Goal: Navigation & Orientation: Find specific page/section

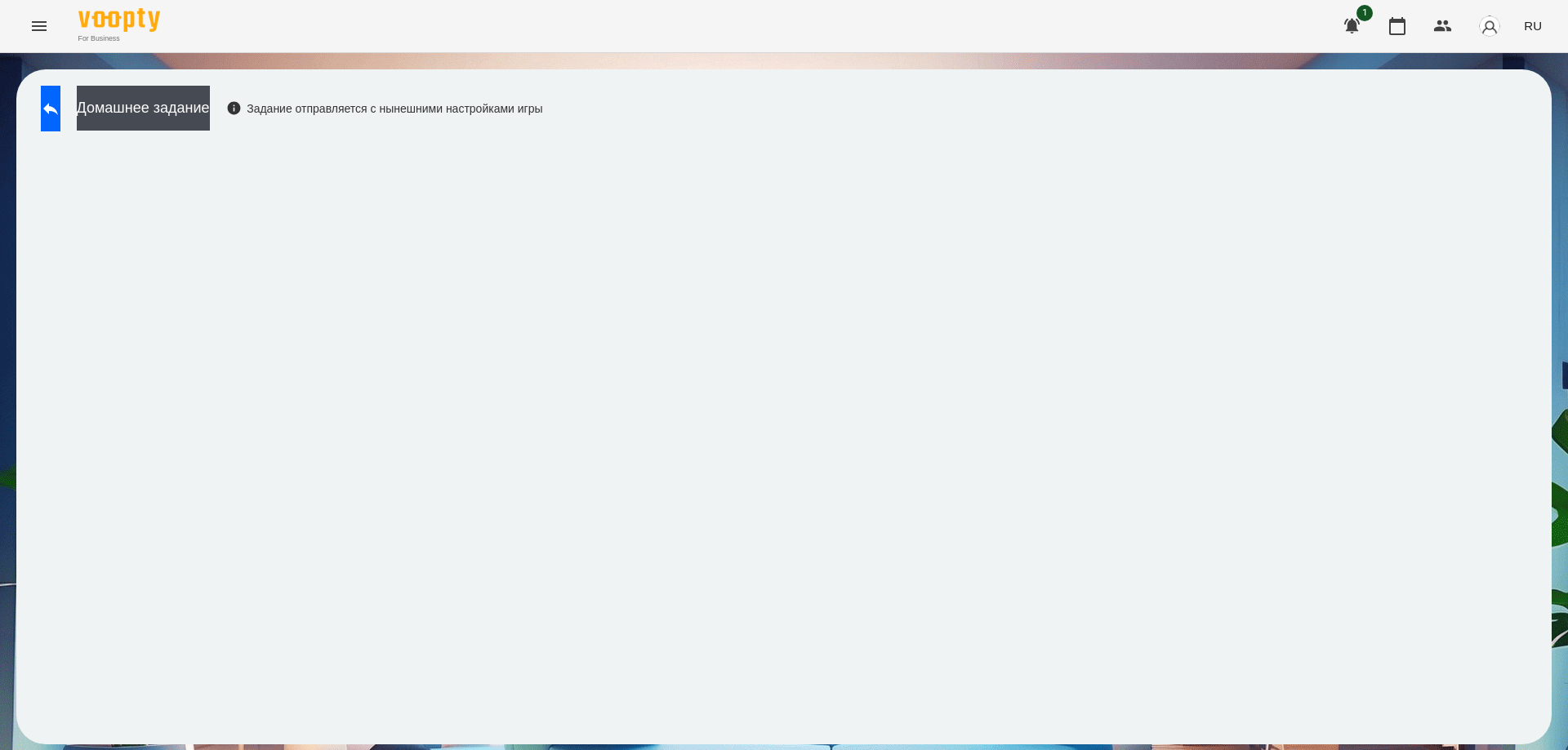
click at [41, 29] on icon "Menu" at bounding box center [40, 26] width 20 height 20
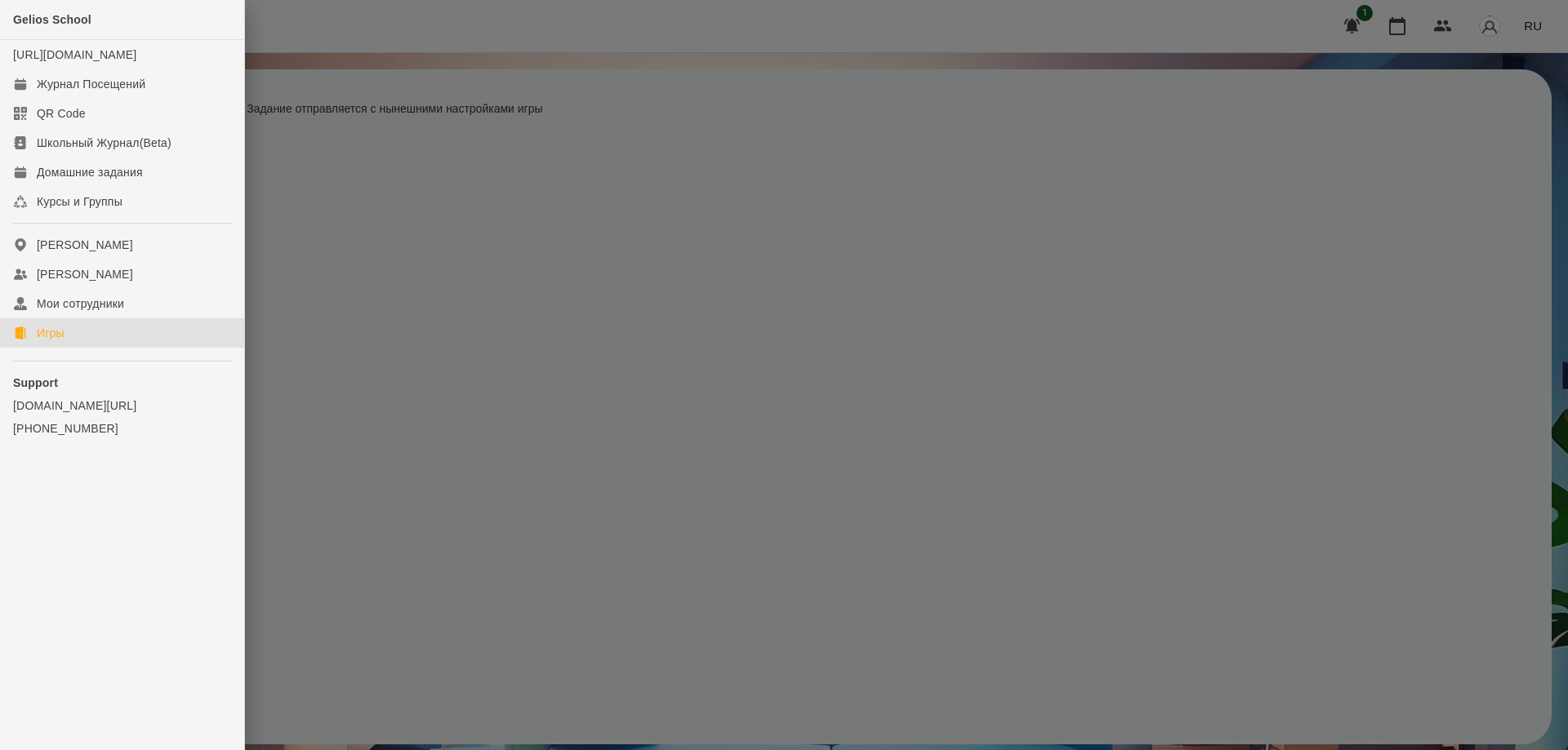
drag, startPoint x: 65, startPoint y: 346, endPoint x: 811, endPoint y: 205, distance: 759.2
click at [1538, 25] on div at bounding box center [784, 375] width 1568 height 750
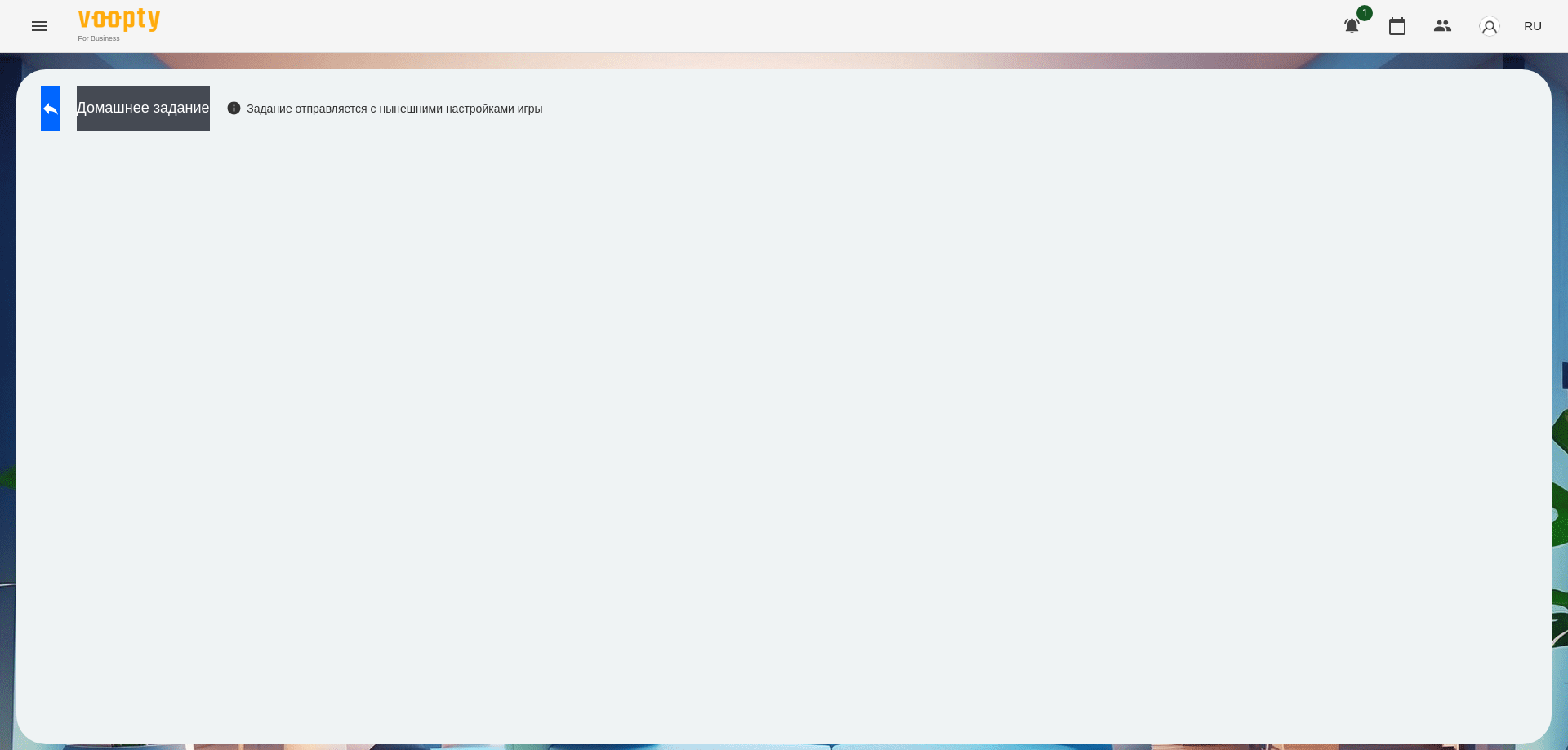
click at [1538, 24] on span "RU" at bounding box center [1533, 26] width 18 height 17
click at [1498, 88] on div "Українська" at bounding box center [1503, 93] width 84 height 30
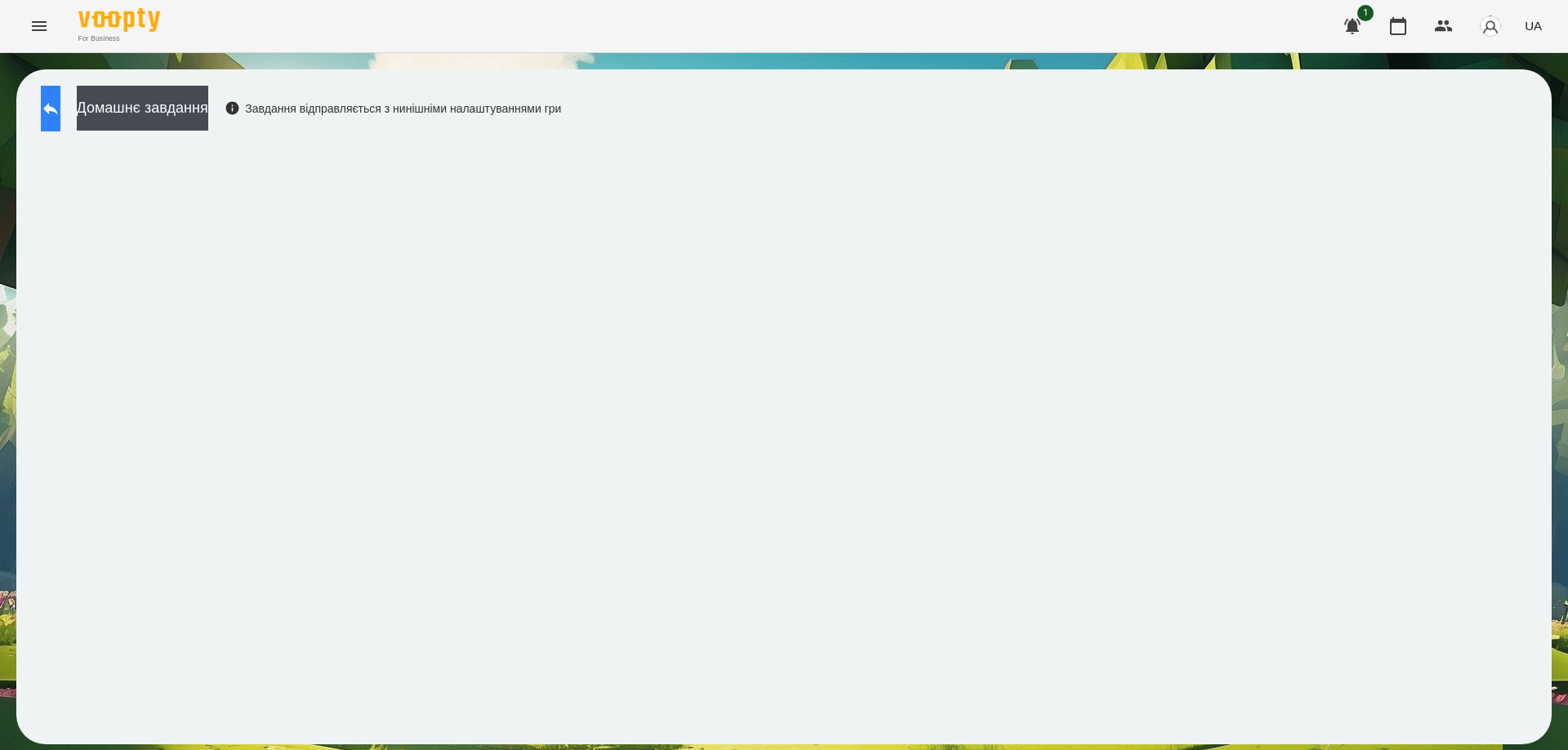
click at [60, 107] on icon at bounding box center [50, 108] width 20 height 20
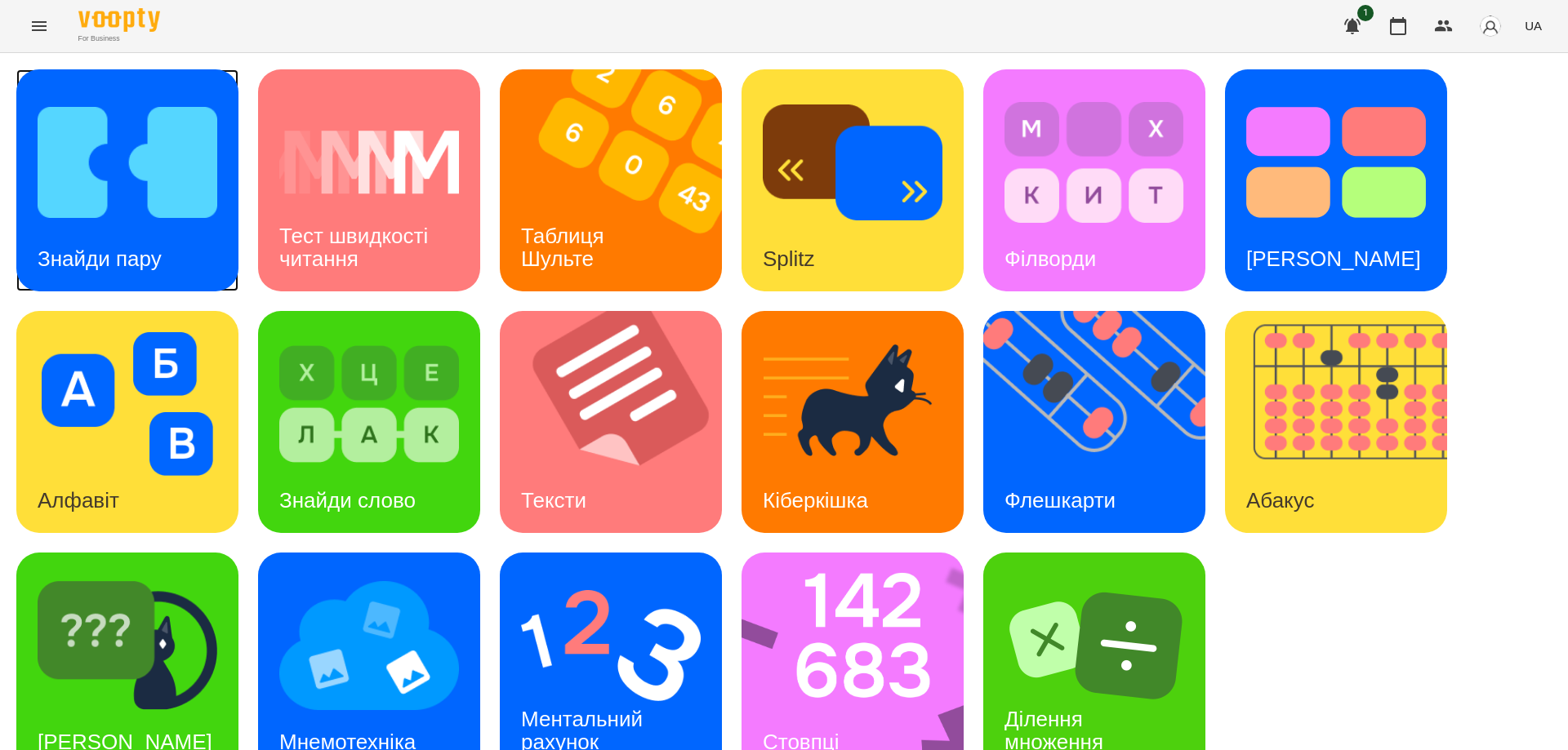
click at [107, 185] on img at bounding box center [127, 163] width 180 height 144
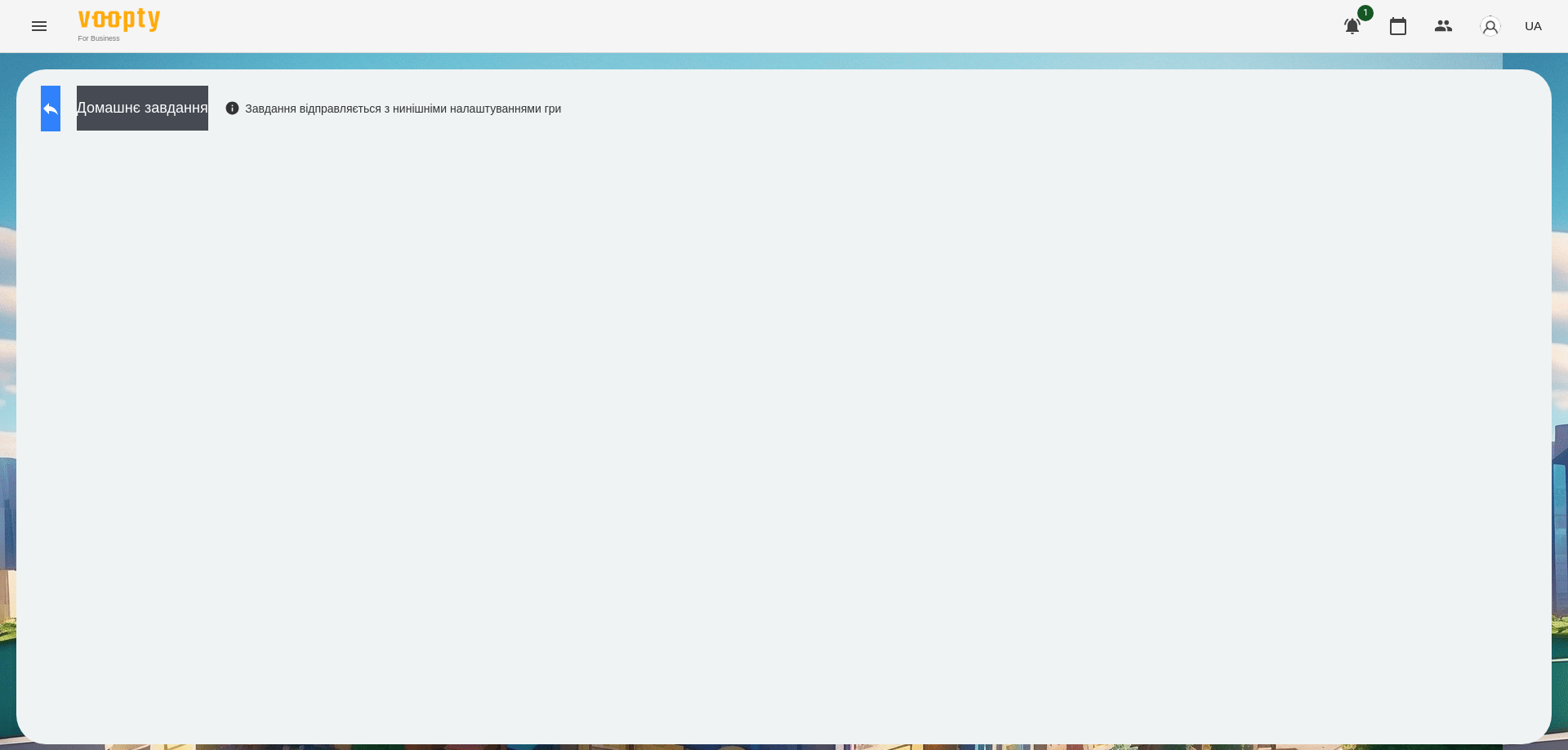
click at [56, 117] on button at bounding box center [50, 108] width 20 height 45
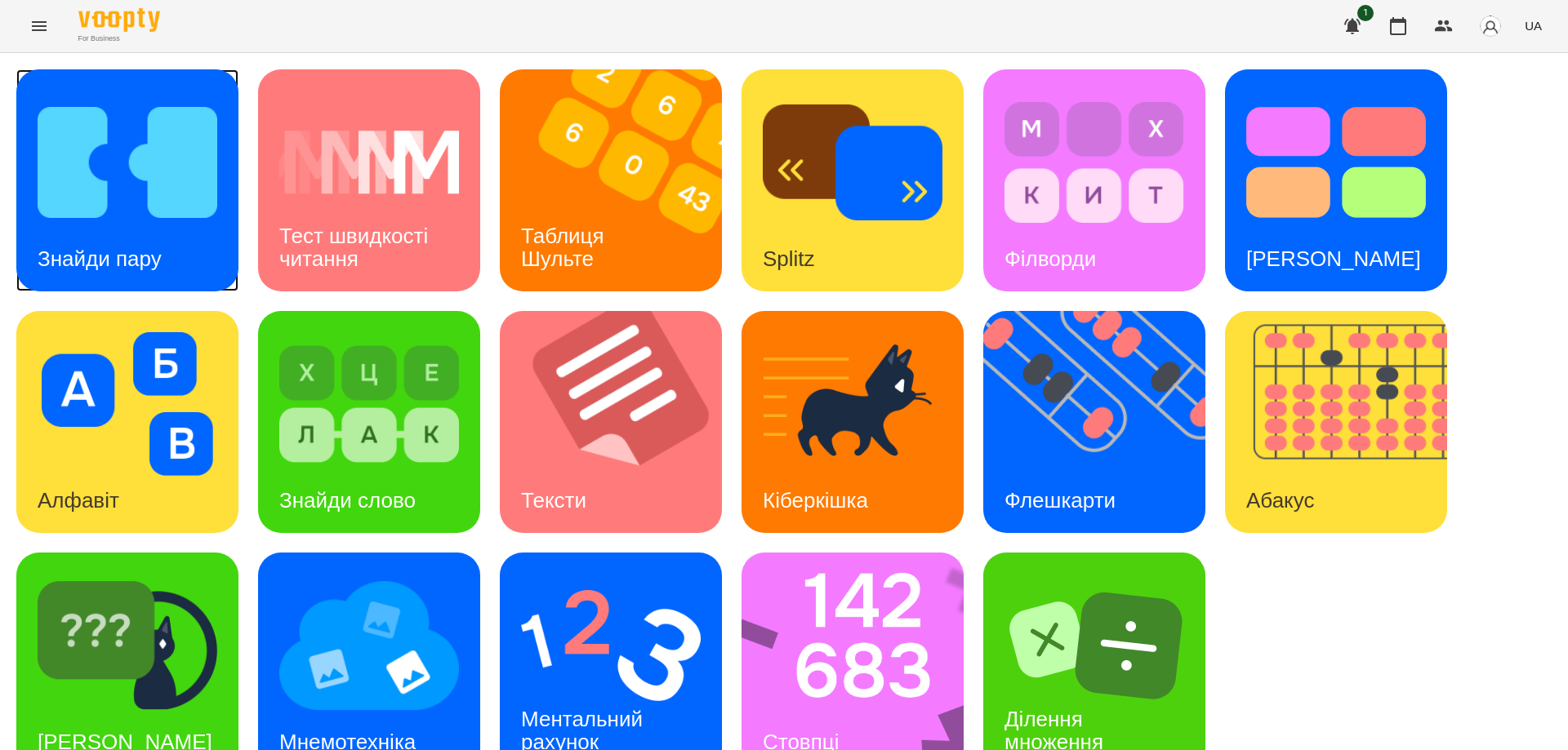
click at [150, 176] on img at bounding box center [127, 163] width 180 height 144
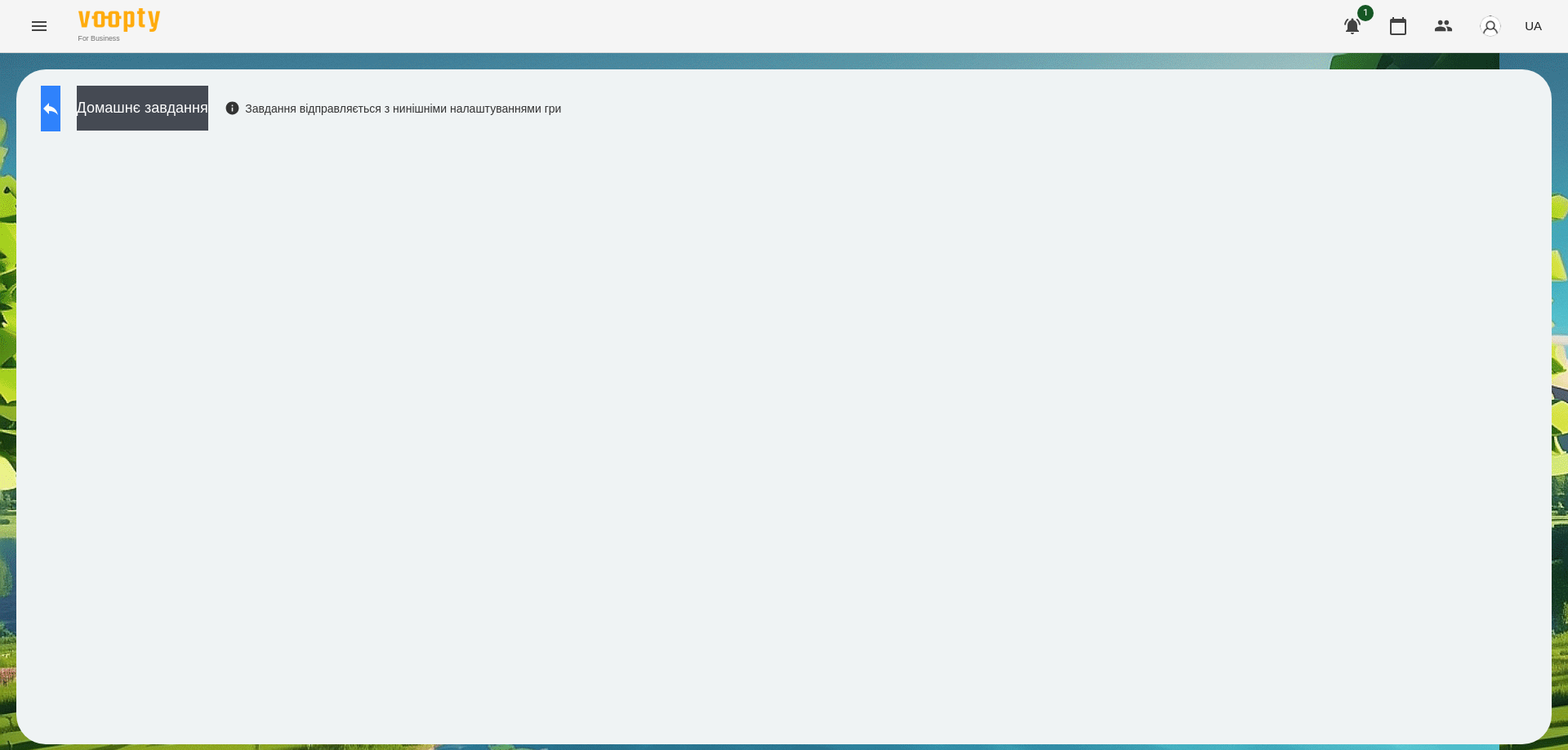
click at [60, 103] on icon at bounding box center [50, 108] width 20 height 20
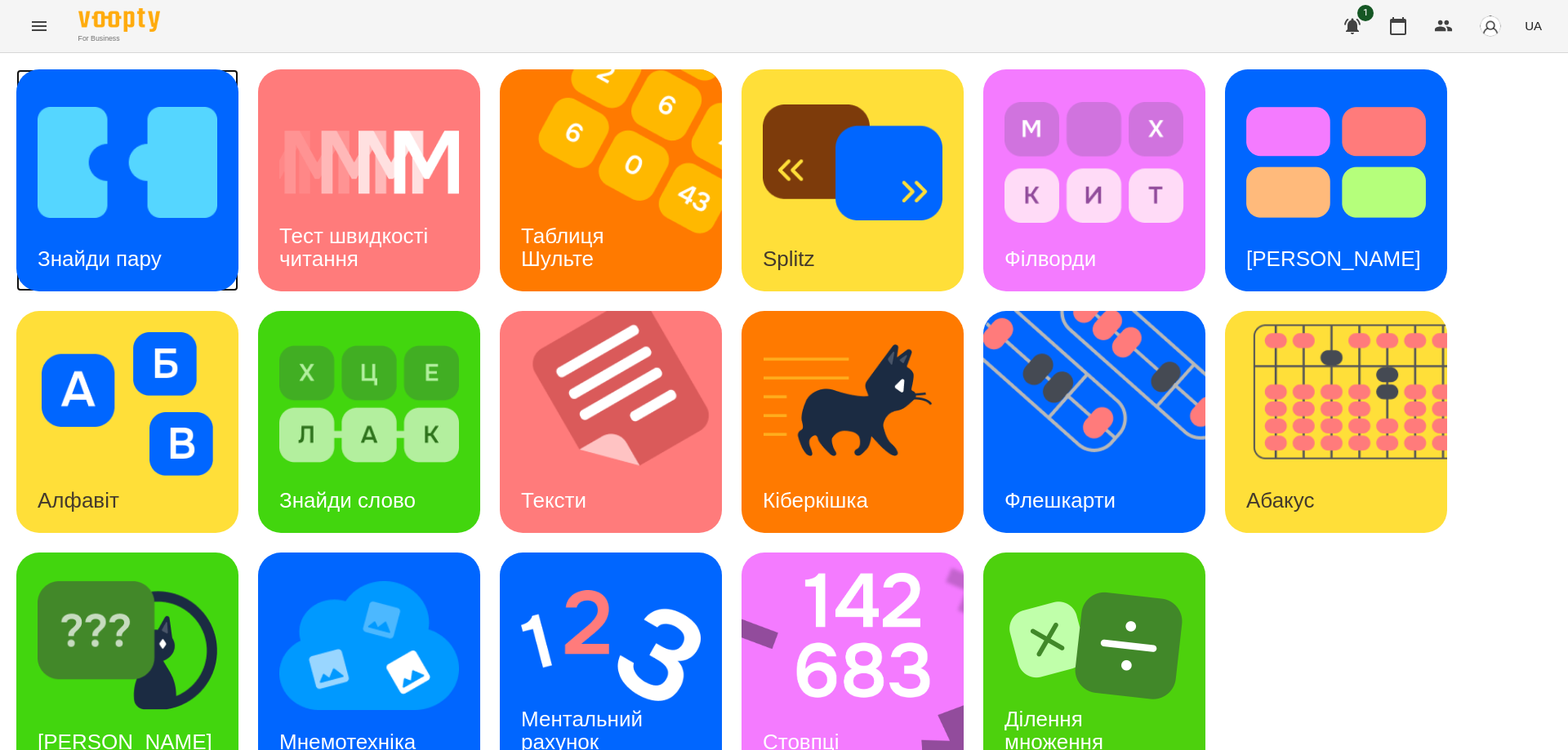
click at [131, 204] on img at bounding box center [127, 163] width 180 height 144
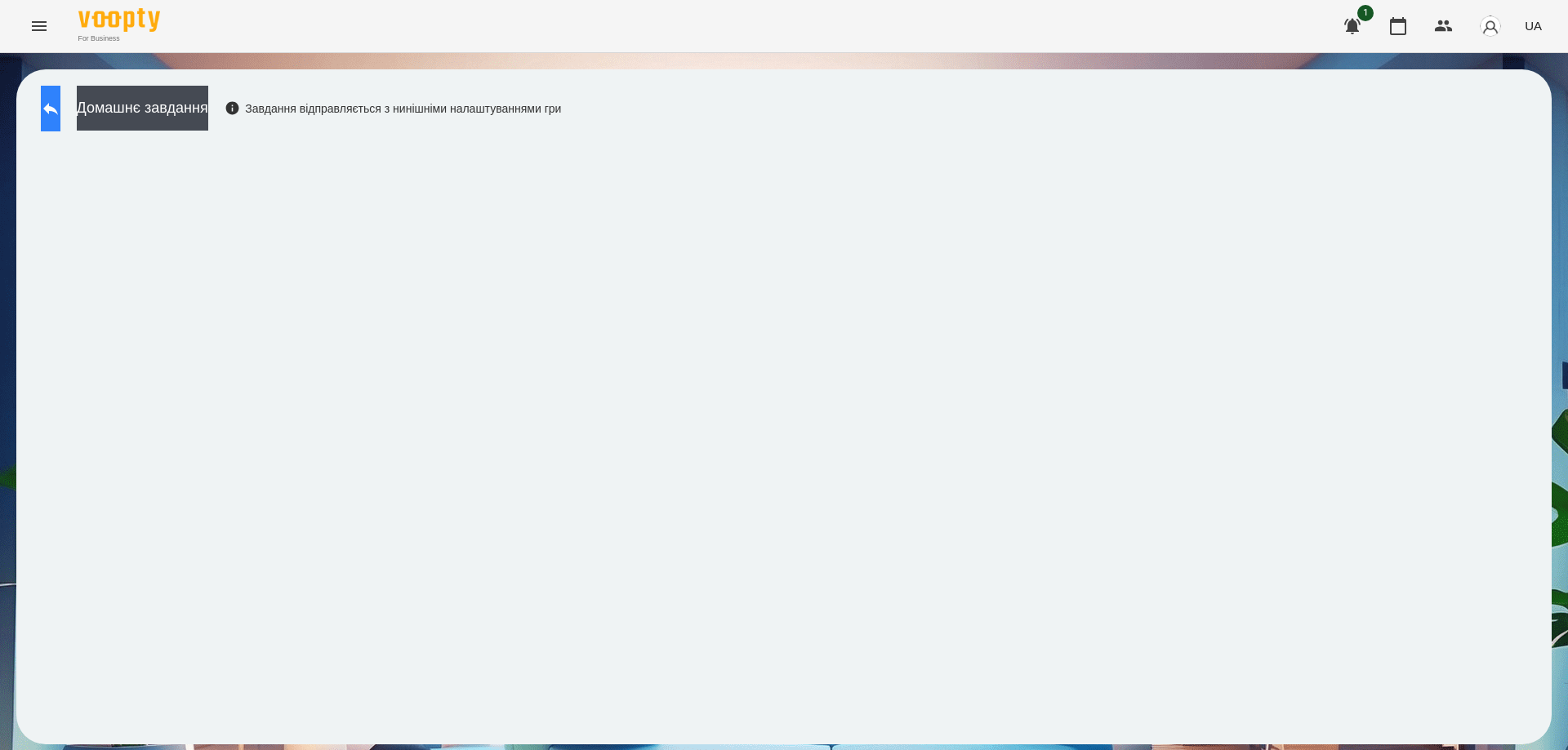
click at [52, 103] on button at bounding box center [50, 108] width 20 height 45
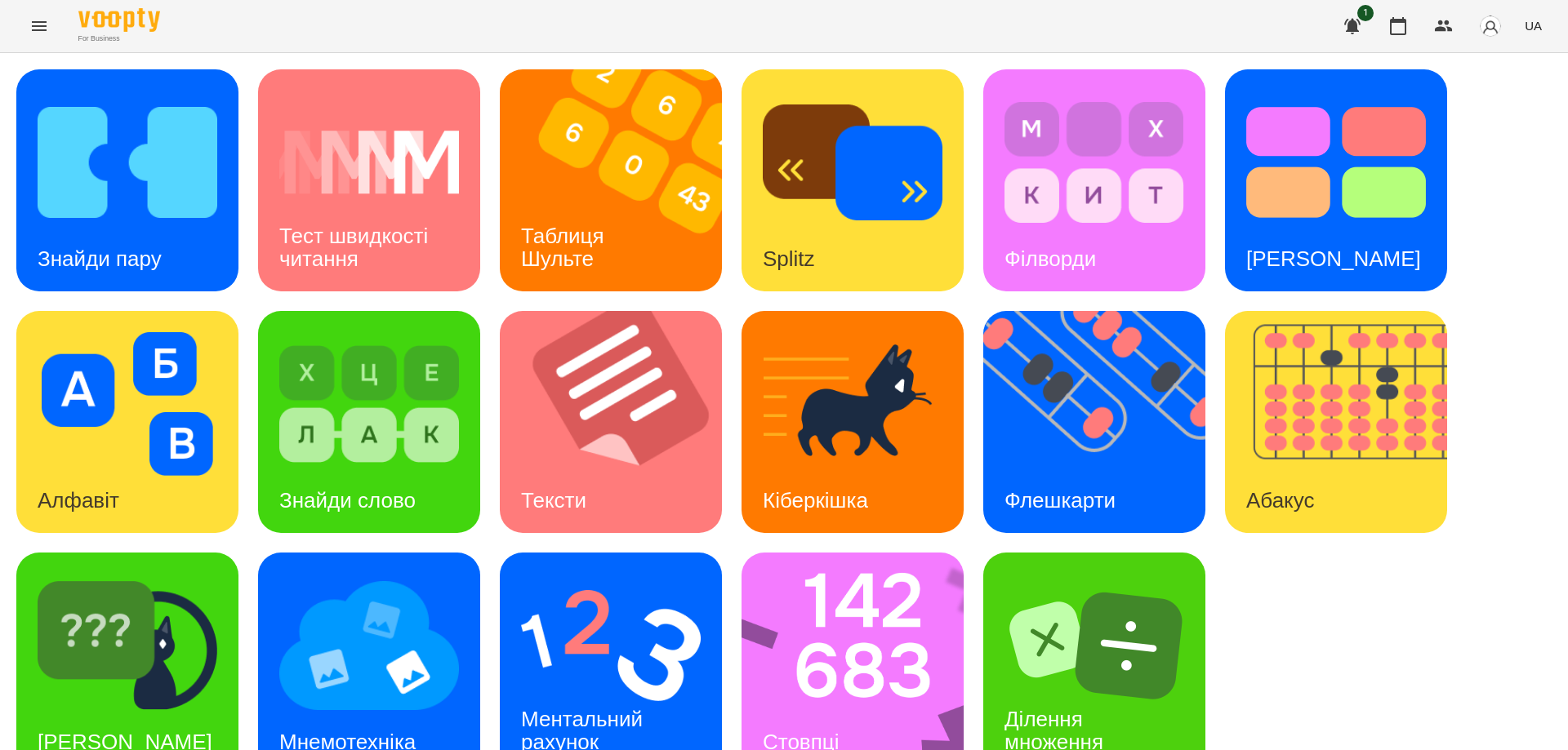
scroll to position [41, 0]
click at [98, 710] on div "[PERSON_NAME]" at bounding box center [125, 743] width 218 height 64
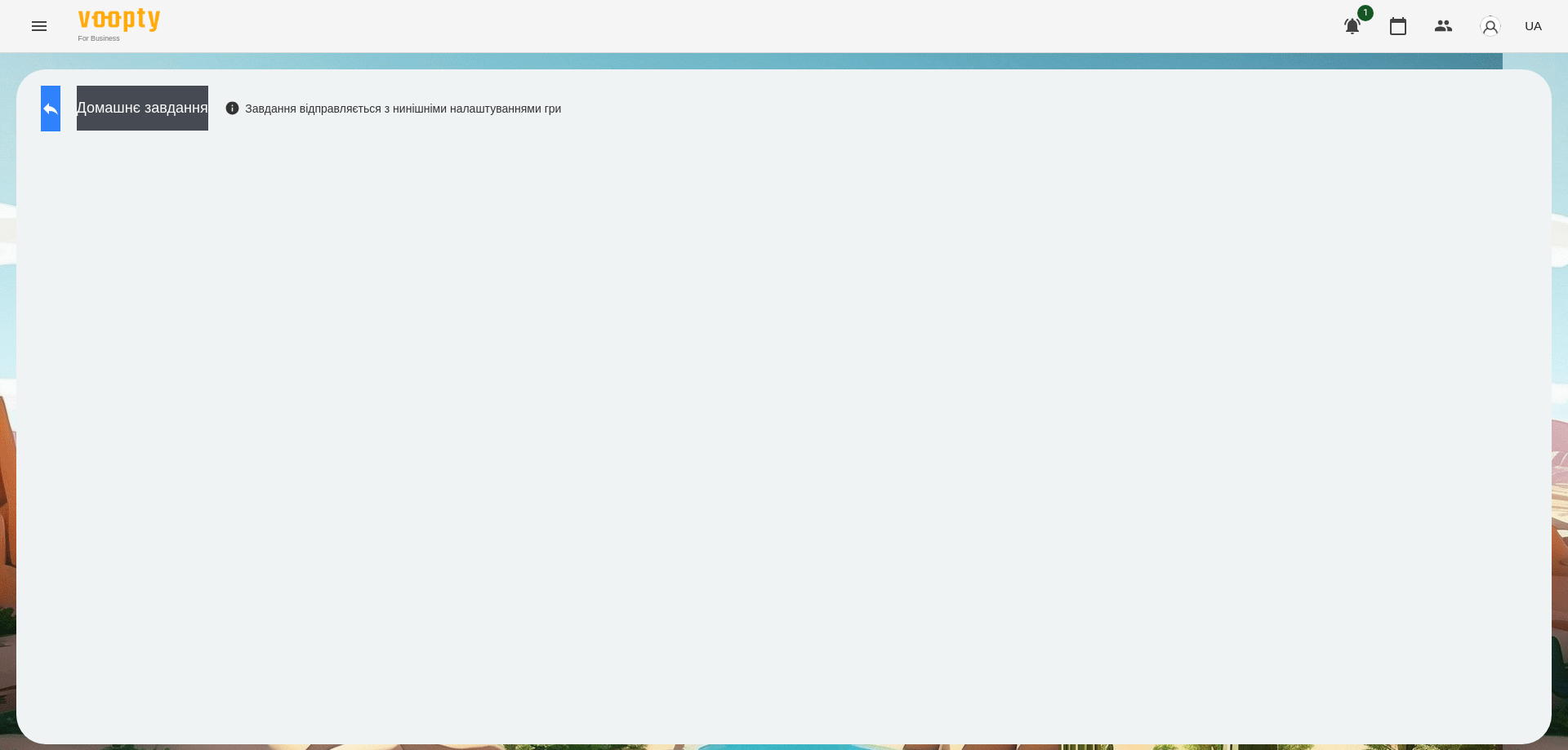
click at [60, 101] on icon at bounding box center [50, 108] width 20 height 20
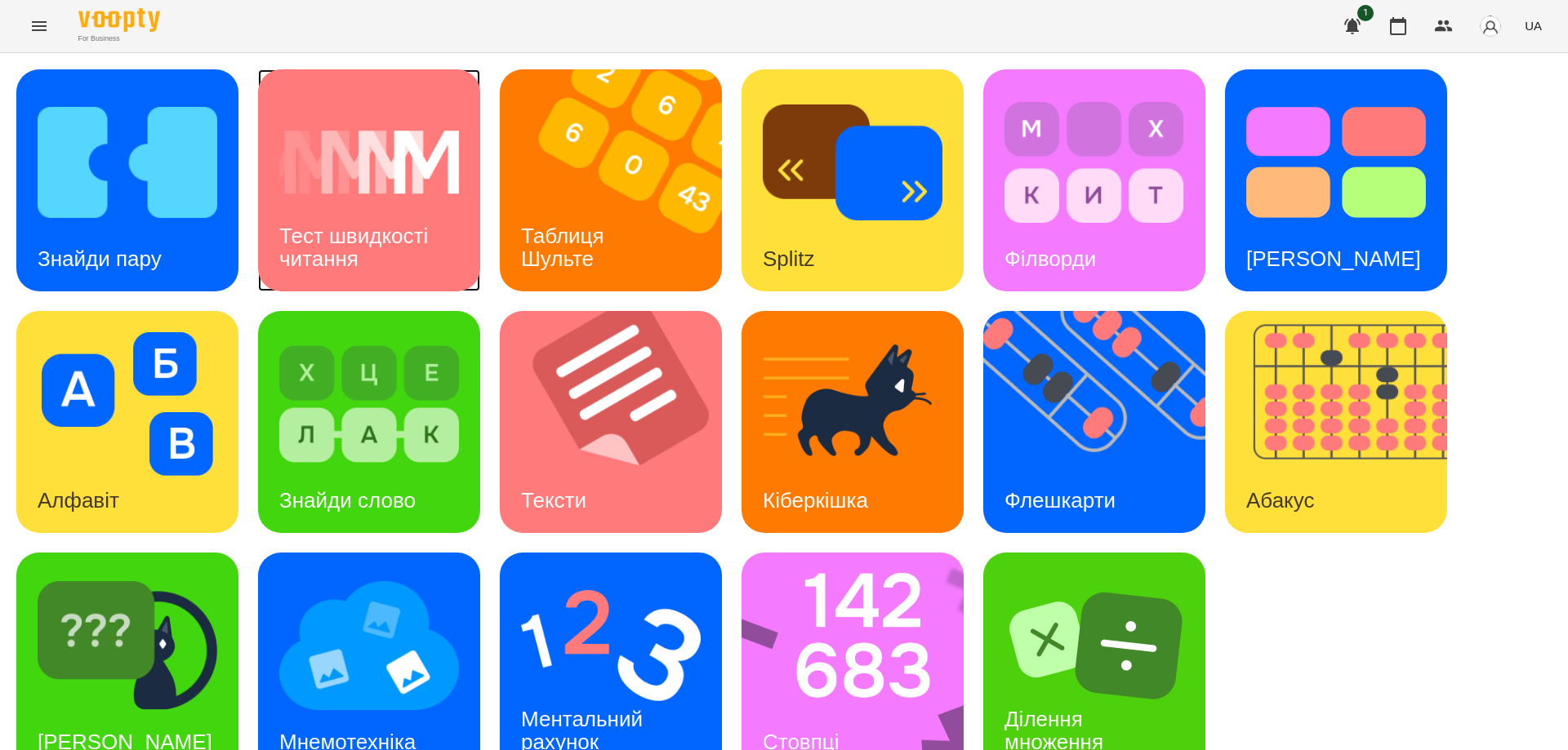
click at [343, 242] on h3 "Тест швидкості читання" at bounding box center [357, 246] width 155 height 46
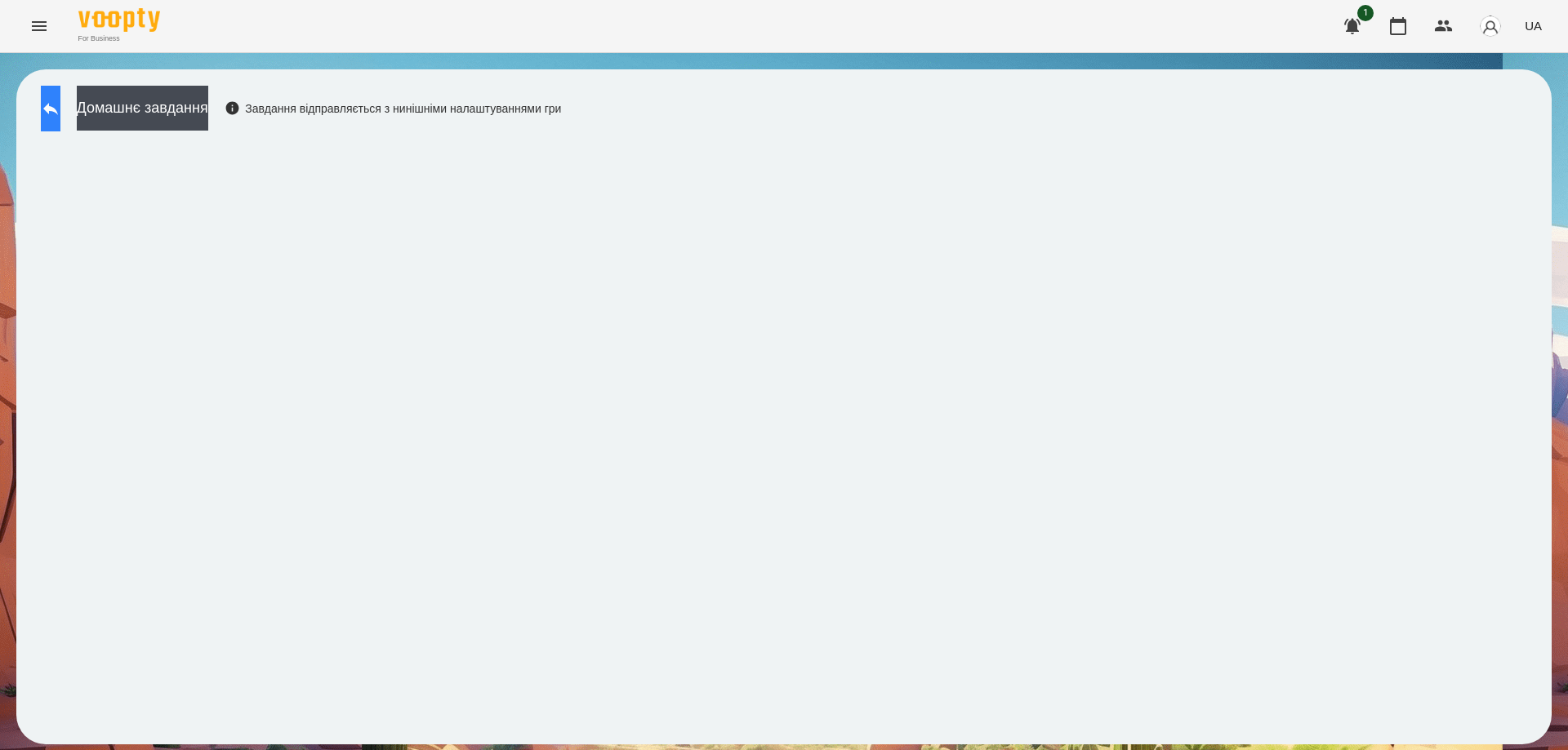
click at [60, 108] on icon at bounding box center [50, 108] width 20 height 20
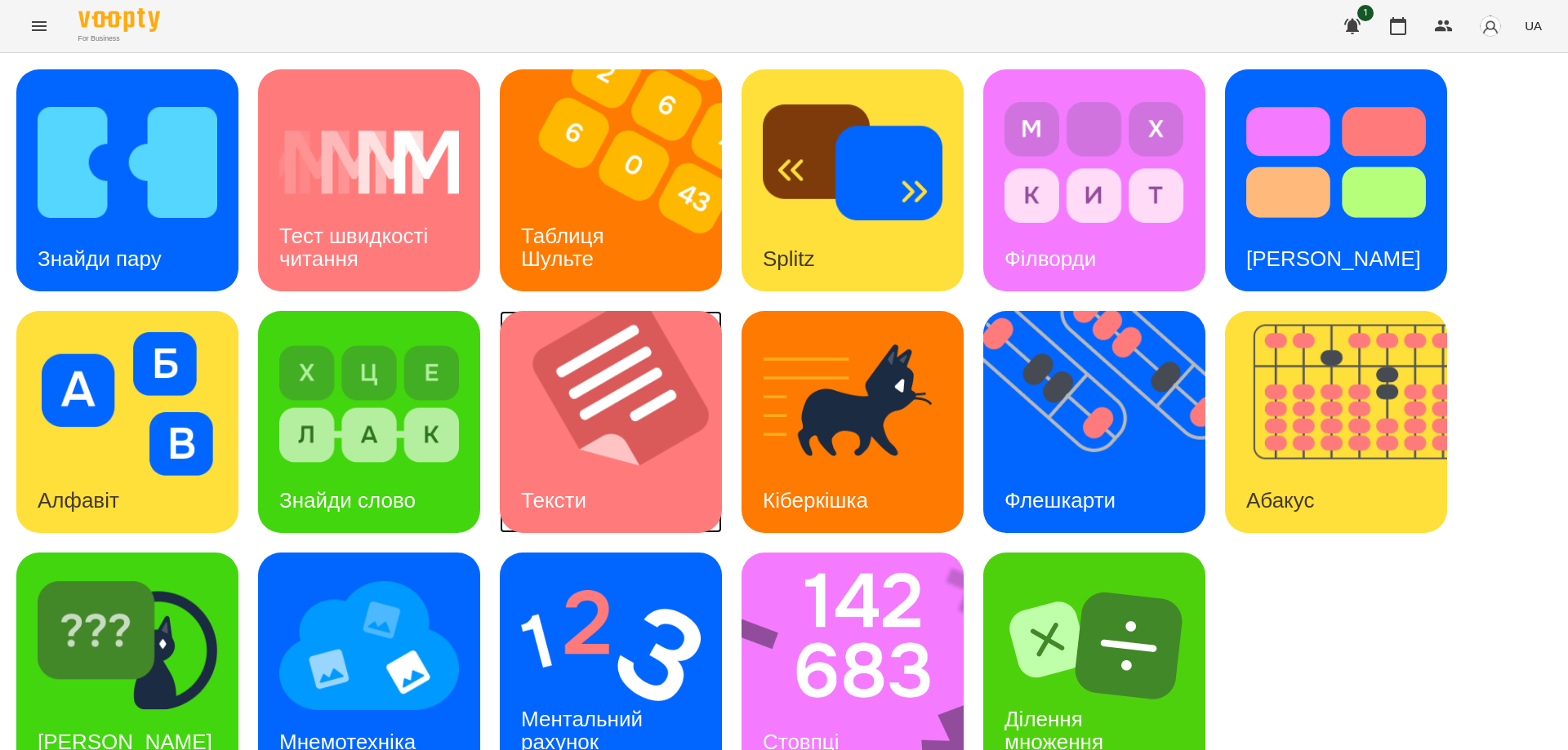
click at [655, 456] on img at bounding box center [621, 422] width 242 height 222
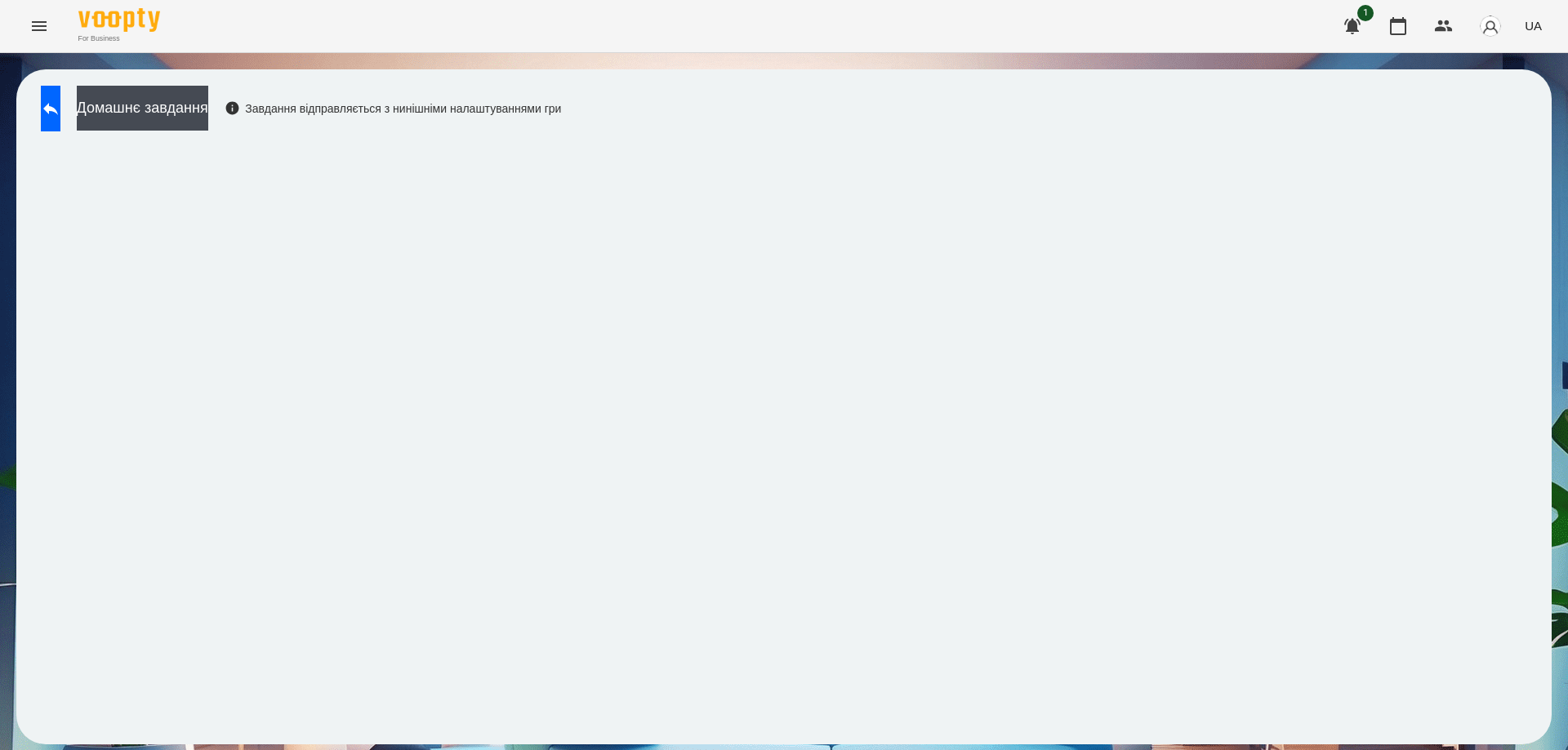
click at [46, 33] on icon "Menu" at bounding box center [40, 26] width 20 height 20
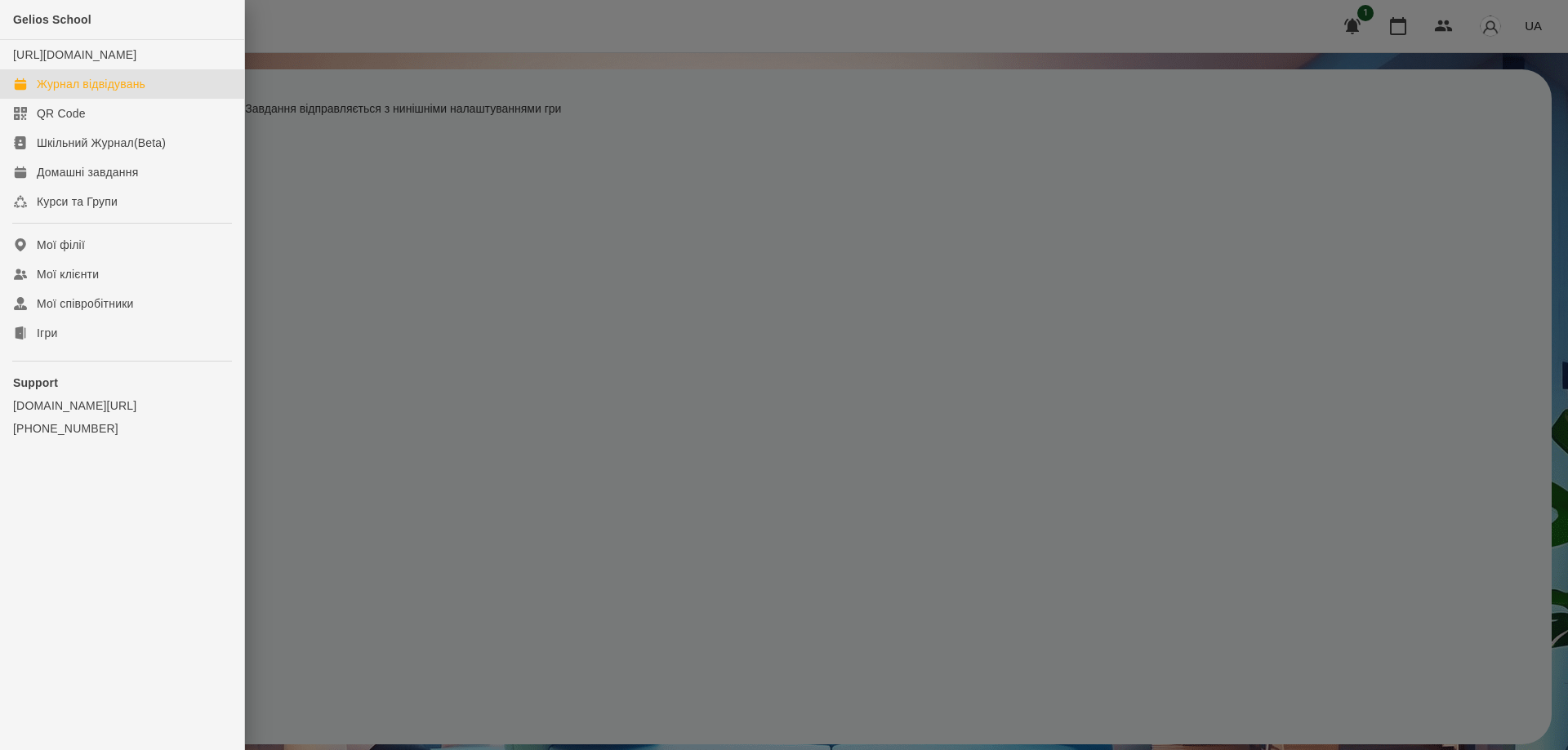
click at [84, 93] on div "Журнал відвідувань" at bounding box center [90, 84] width 108 height 17
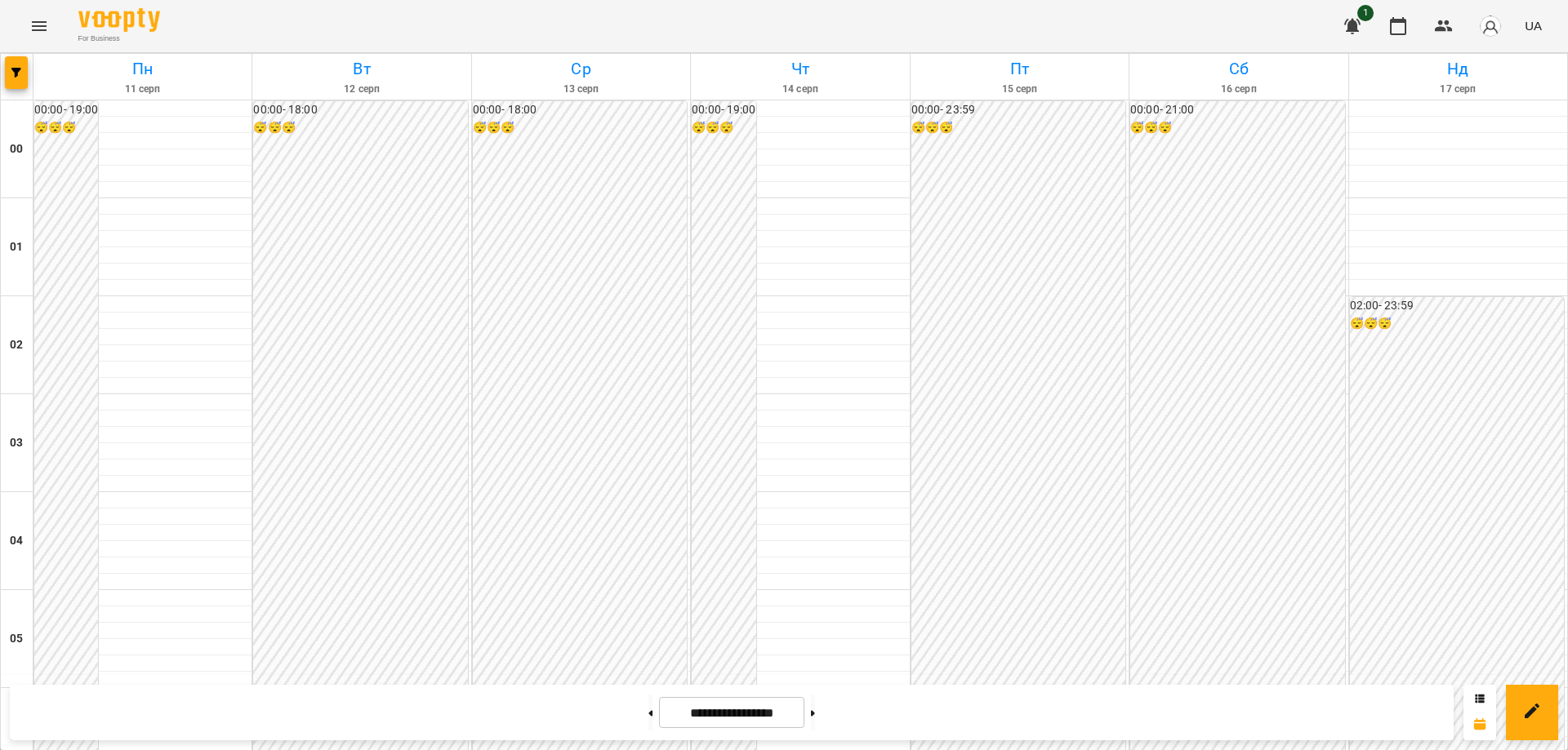
scroll to position [1775, 0]
